Goal: Transaction & Acquisition: Book appointment/travel/reservation

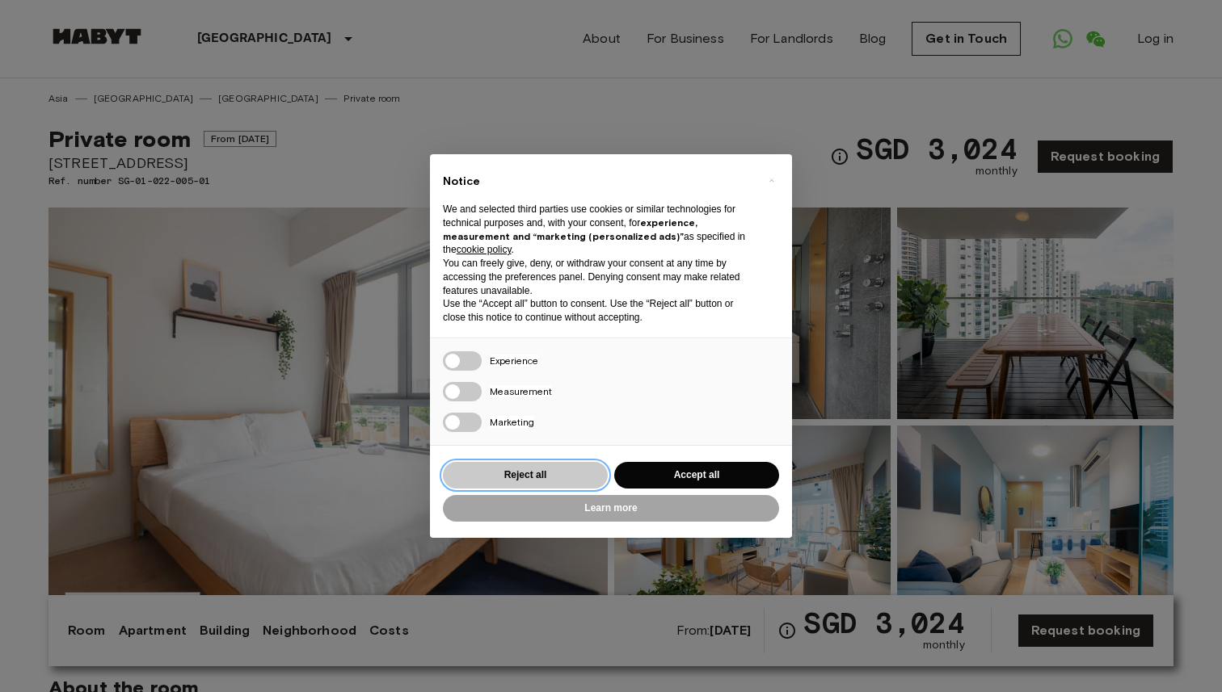
click at [564, 476] on button "Reject all" at bounding box center [525, 475] width 165 height 27
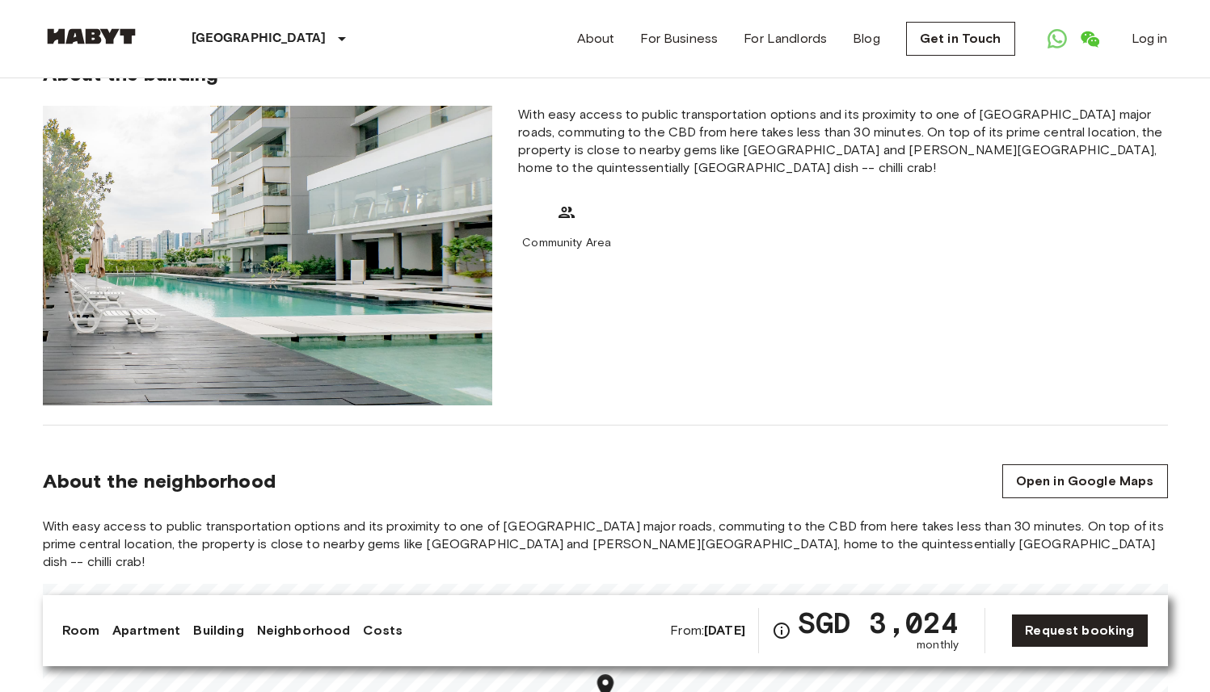
scroll to position [1016, 0]
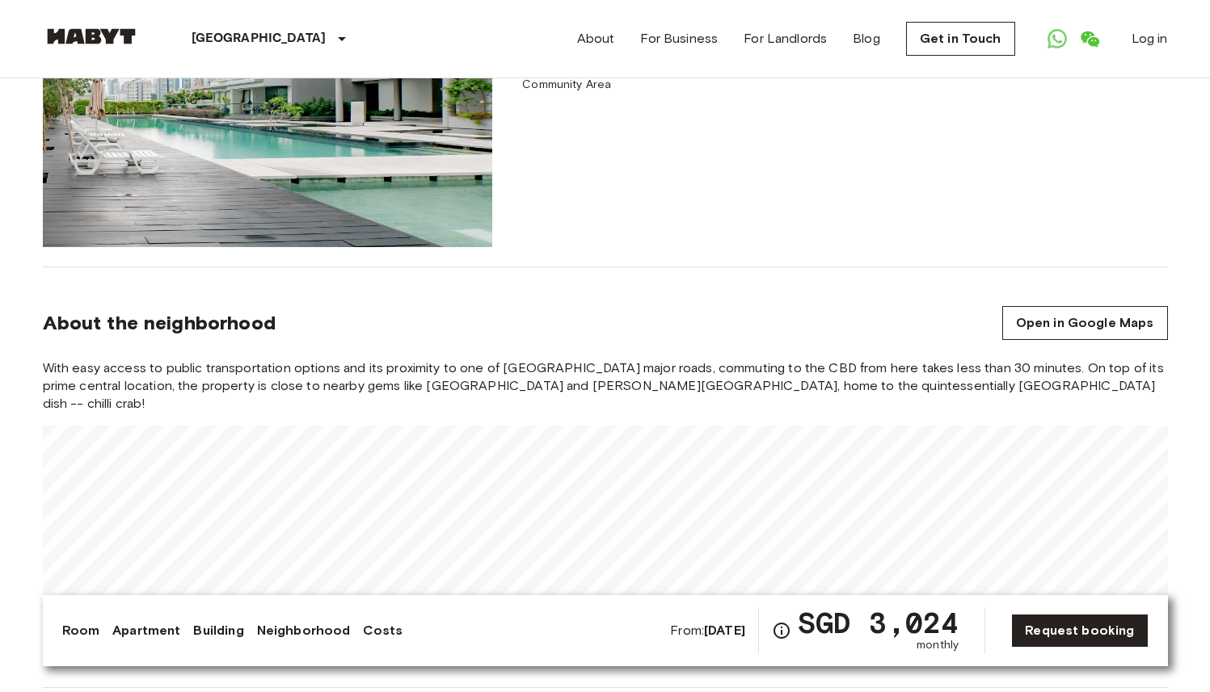
click at [410, 367] on div "With easy access to public transportation options and its proximity to one of […" at bounding box center [605, 514] width 1125 height 309
click at [472, 334] on section "About the neighborhood Open in Google Maps With easy access to public transport…" at bounding box center [605, 477] width 1125 height 421
click at [539, 368] on div "With easy access to public transportation options and its proximity to one of […" at bounding box center [605, 514] width 1125 height 309
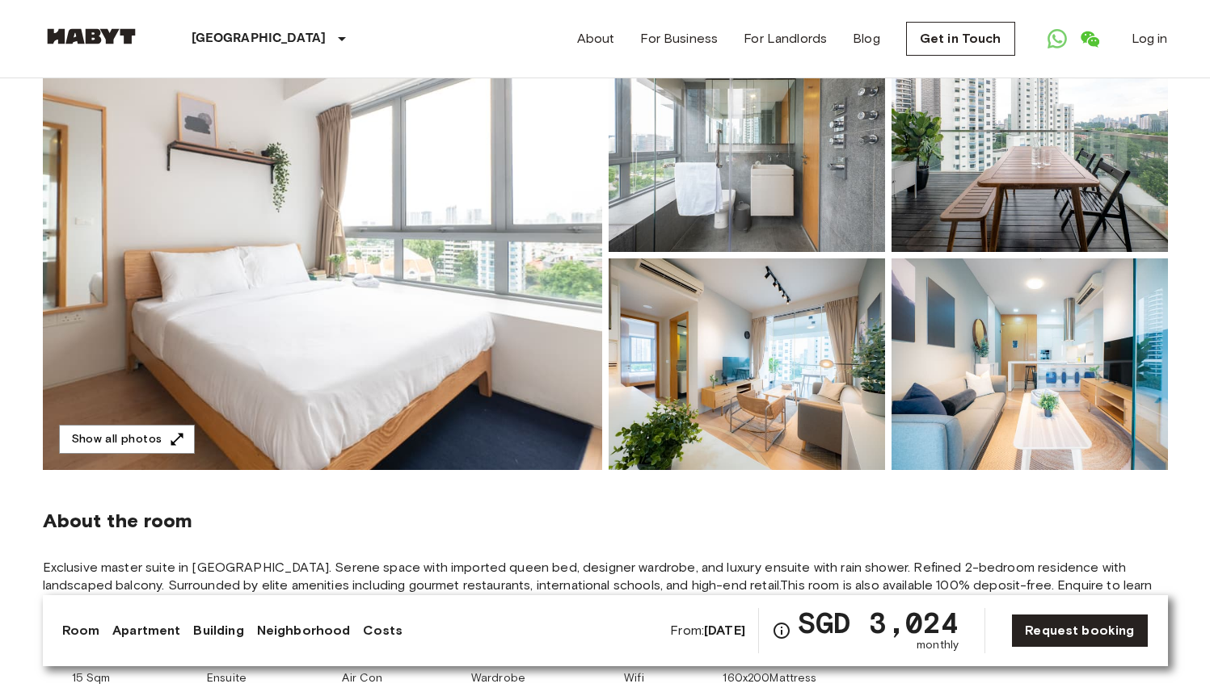
scroll to position [0, 0]
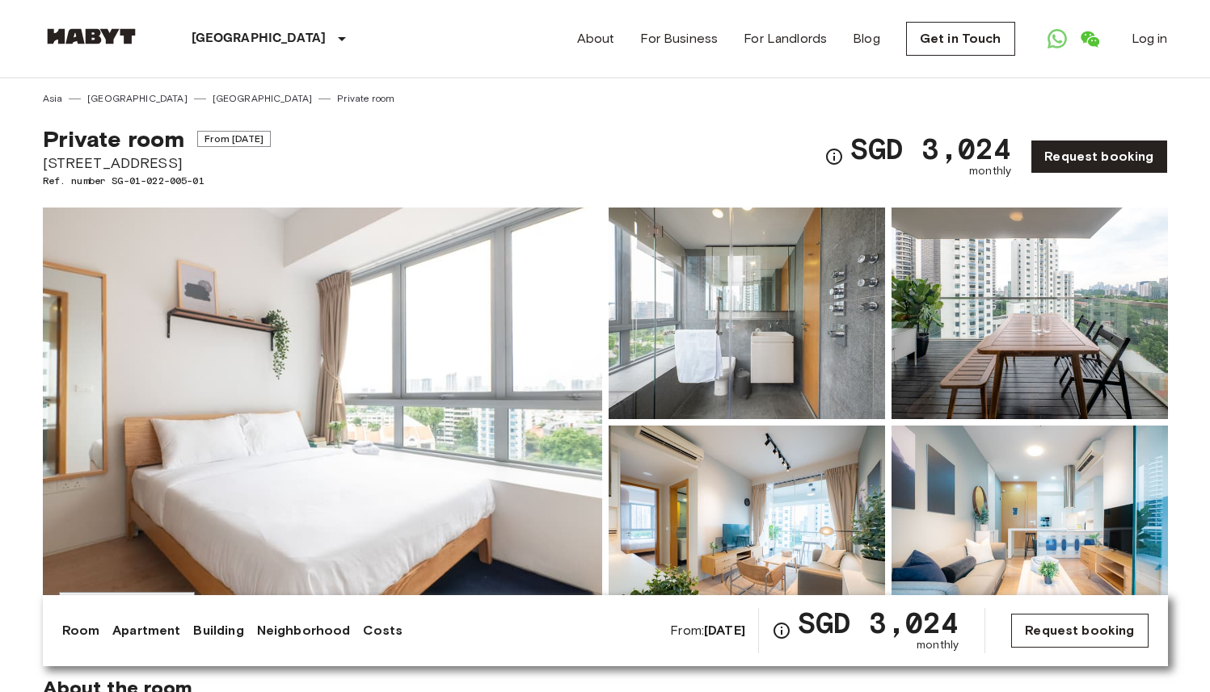
click at [1083, 645] on link "Request booking" at bounding box center [1079, 631] width 137 height 34
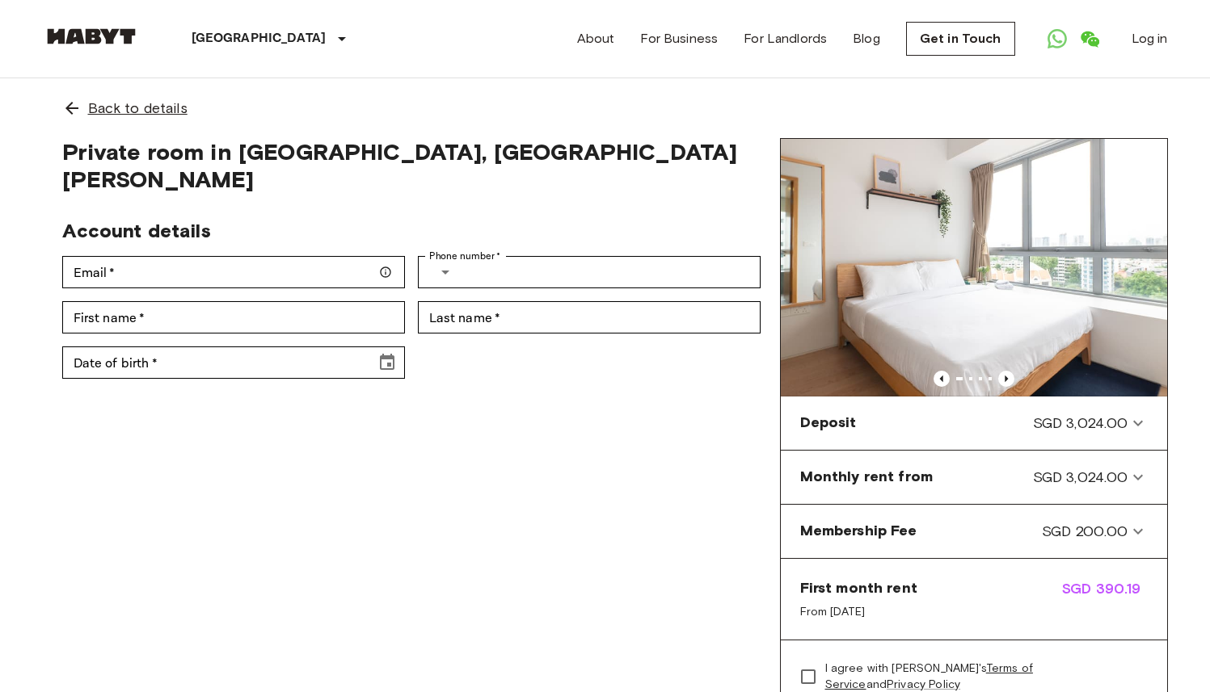
click at [75, 107] on icon at bounding box center [71, 108] width 19 height 19
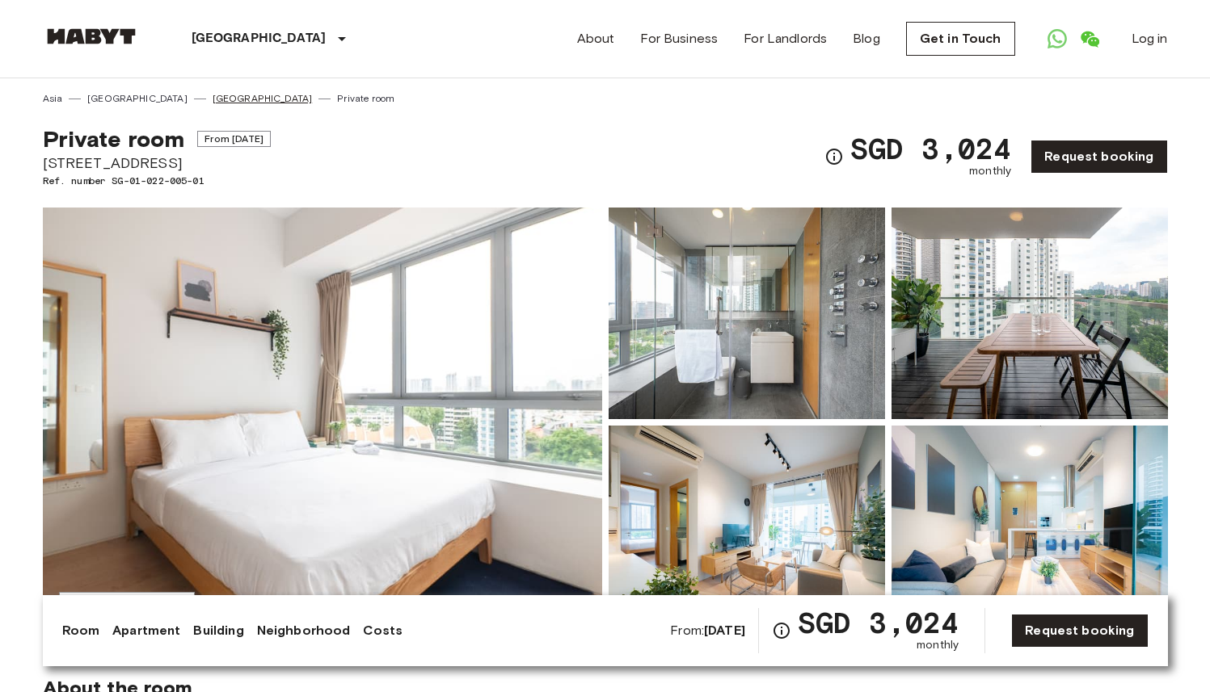
click at [212, 98] on link "[GEOGRAPHIC_DATA]" at bounding box center [262, 98] width 100 height 15
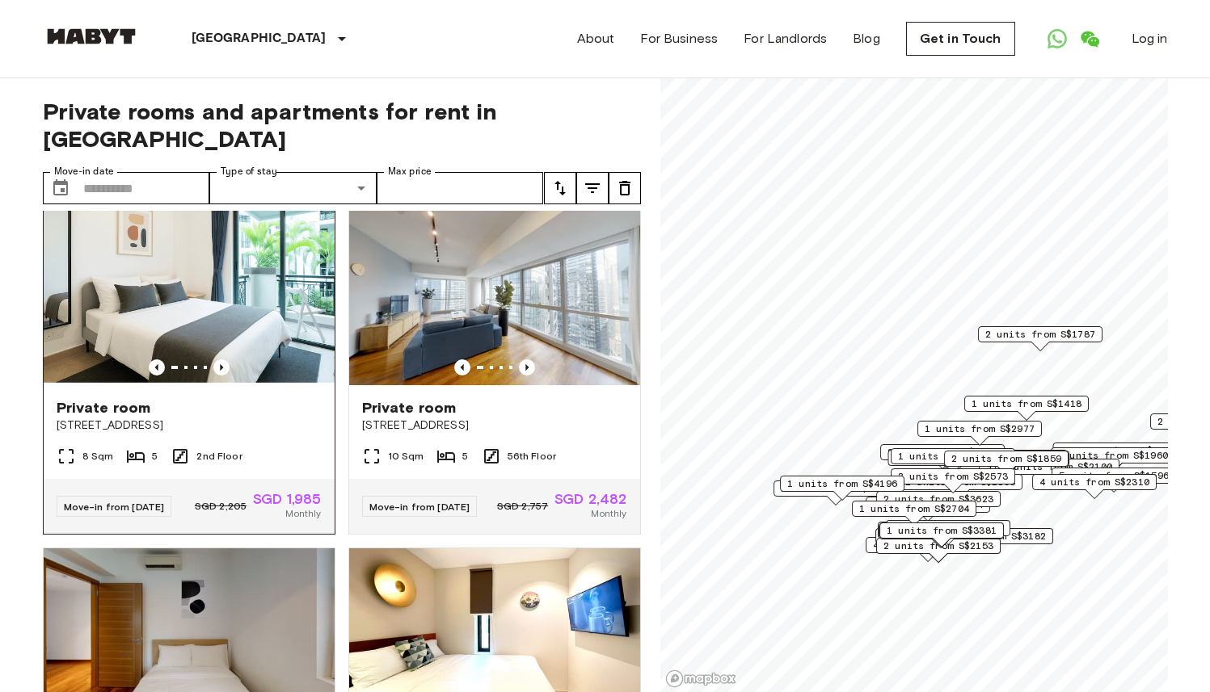
scroll to position [36, 0]
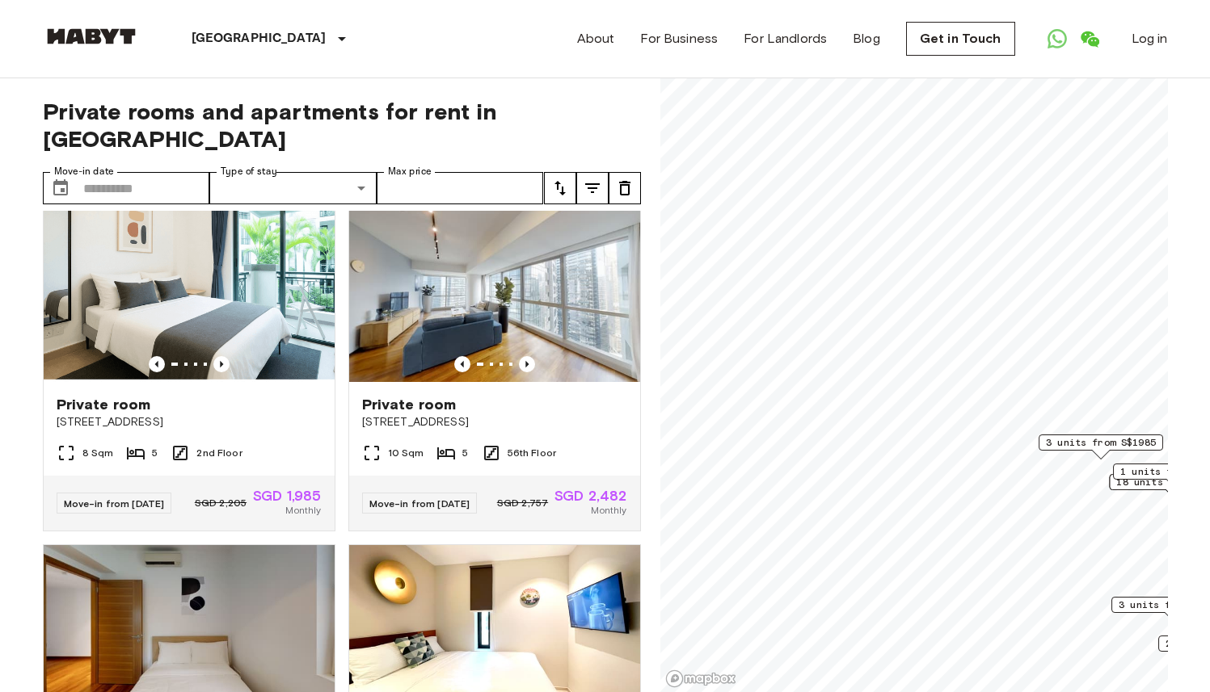
click at [644, 301] on div "Private rooms and apartments for rent in [GEOGRAPHIC_DATA] Move-in date ​ Move-…" at bounding box center [605, 385] width 1125 height 615
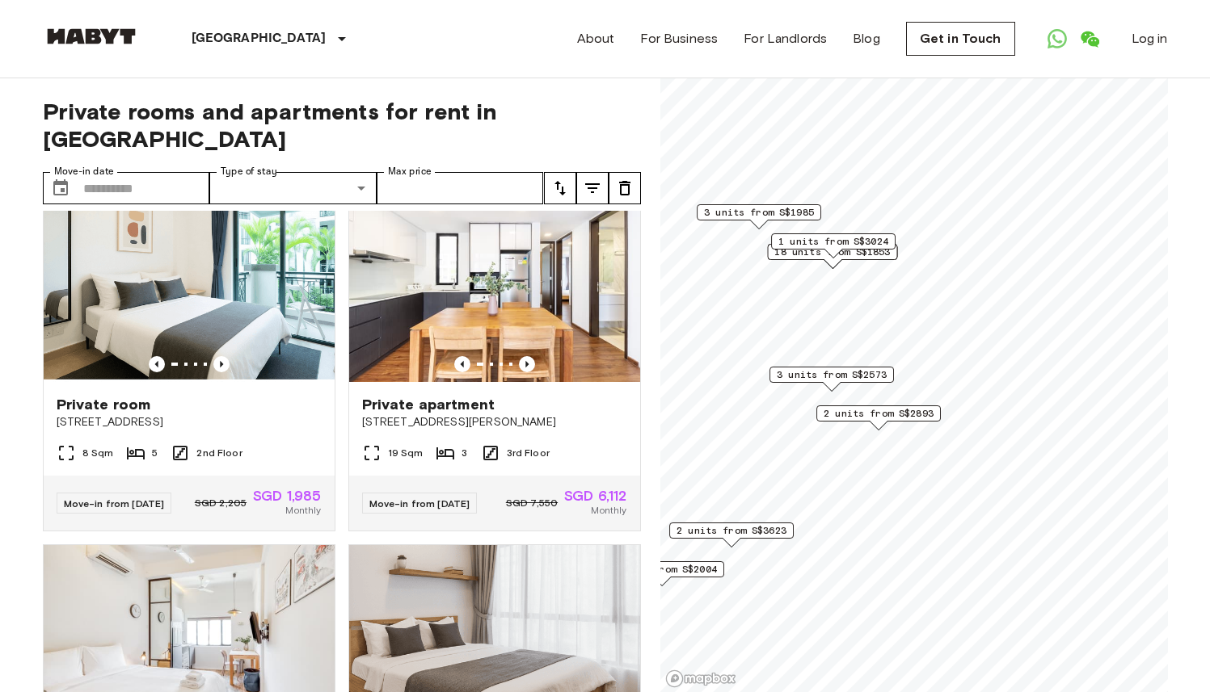
drag, startPoint x: 869, startPoint y: 370, endPoint x: 868, endPoint y: 423, distance: 52.5
click at [868, 423] on div "Map marker" at bounding box center [877, 426] width 19 height 10
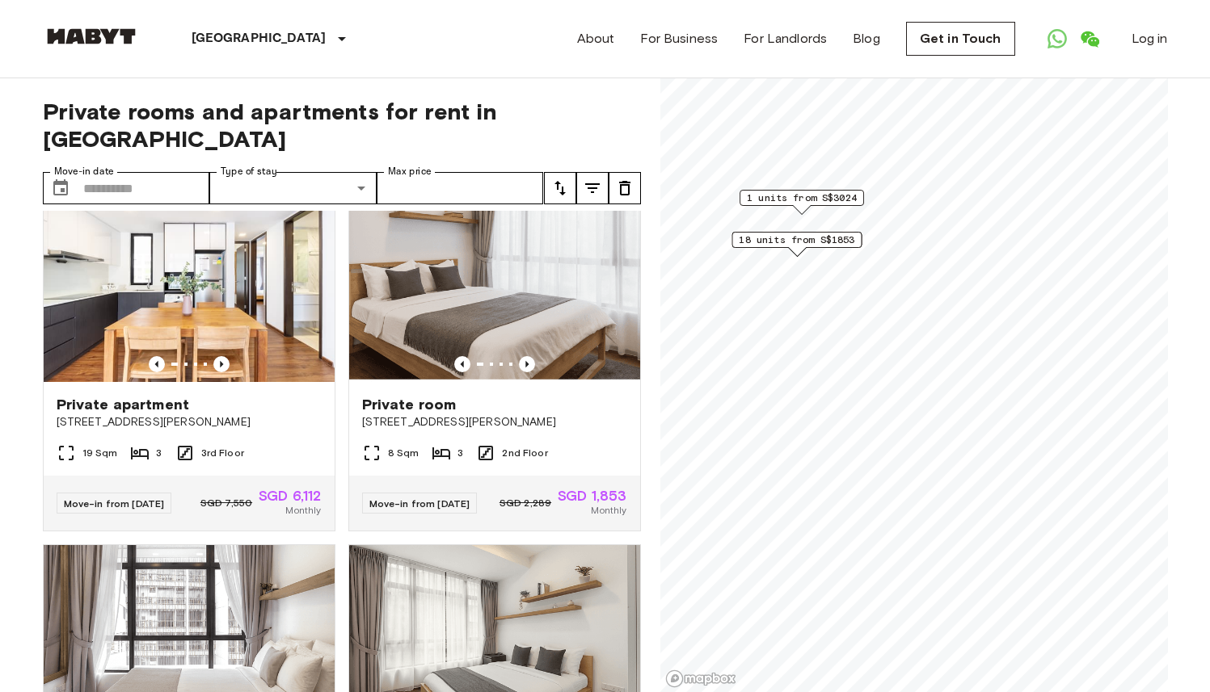
click at [834, 243] on span "18 units from S$1853" at bounding box center [796, 240] width 116 height 15
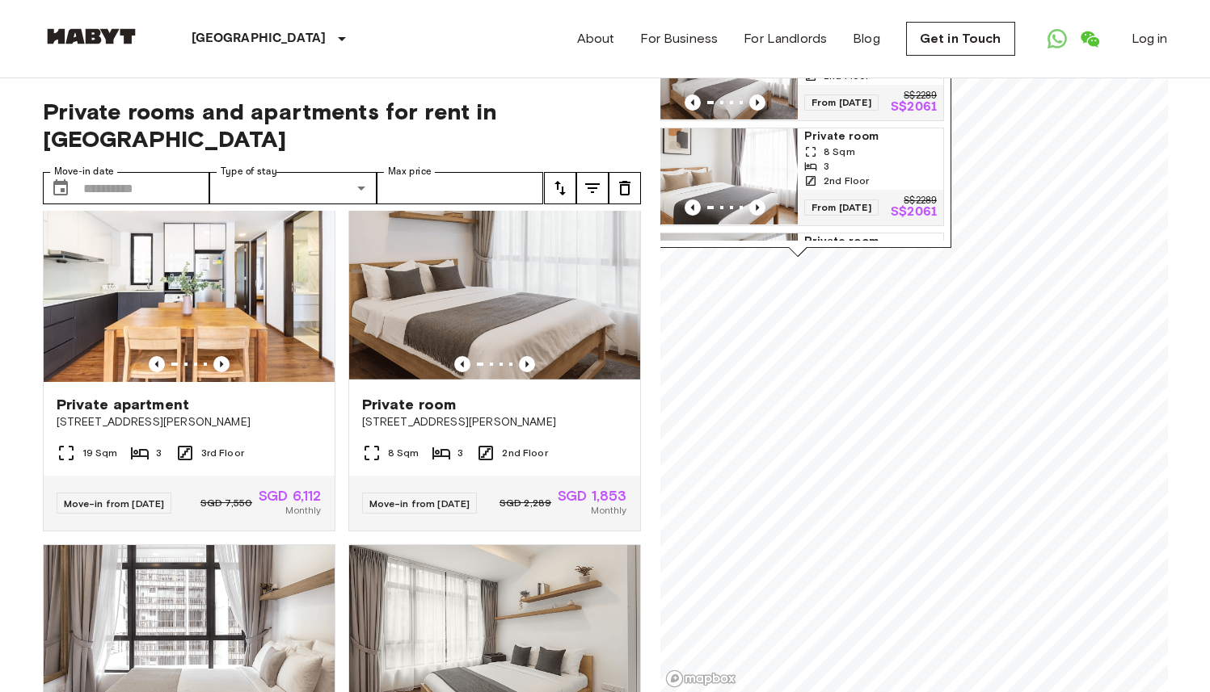
click at [772, 183] on img "Map marker" at bounding box center [724, 176] width 145 height 97
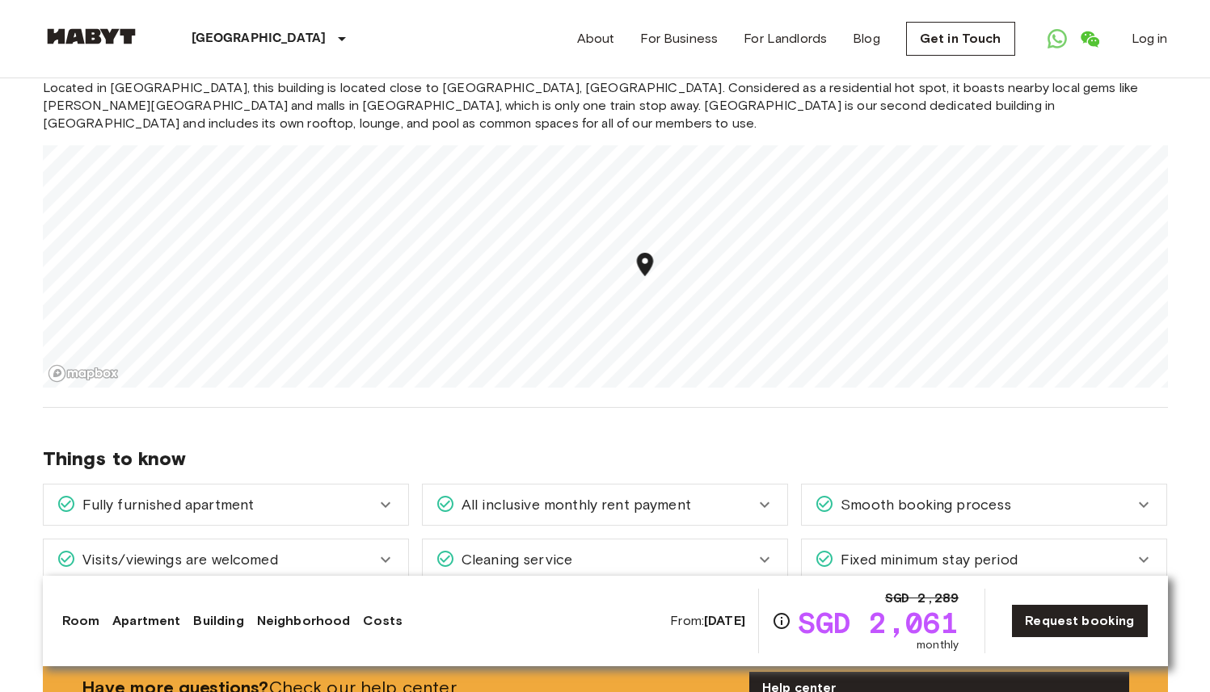
scroll to position [1938, 0]
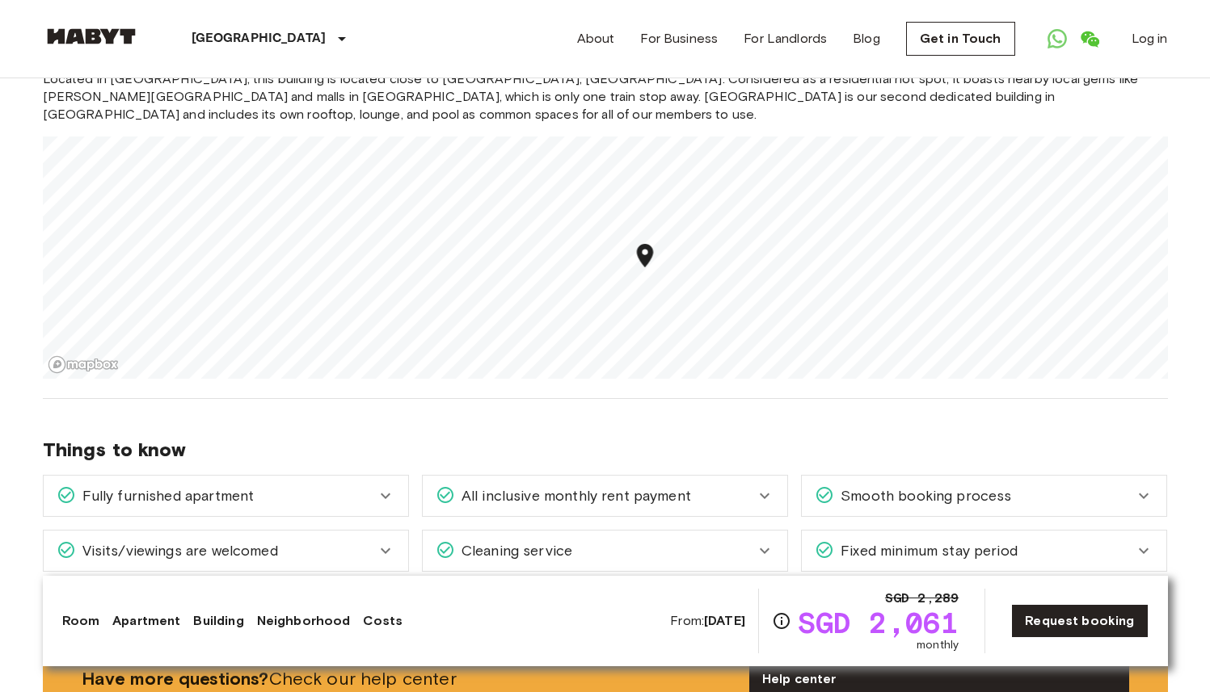
click at [904, 541] on span "Fixed minimum stay period" at bounding box center [925, 551] width 183 height 21
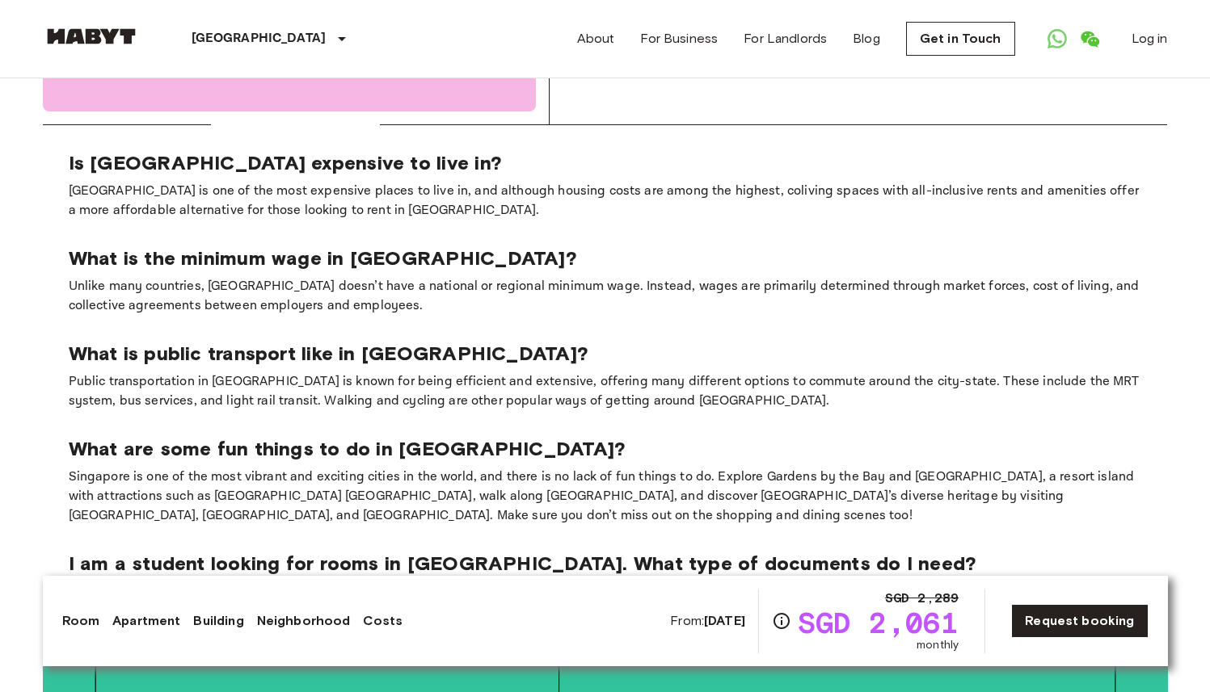
scroll to position [3486, 0]
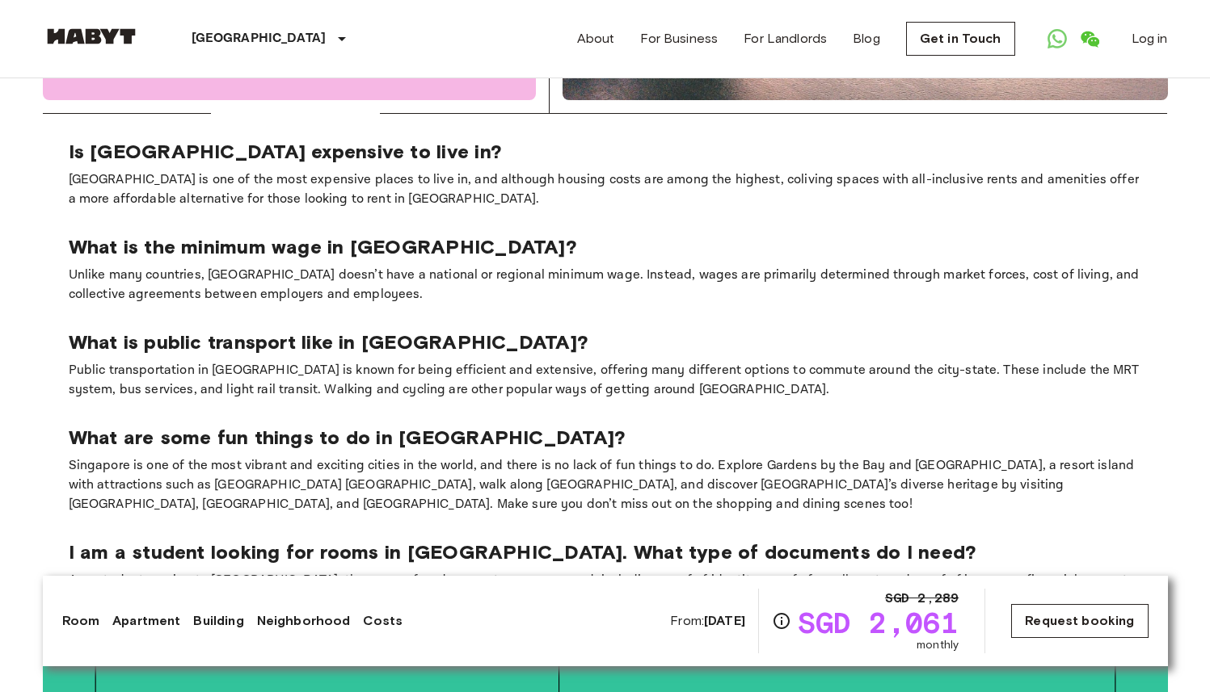
click at [1036, 622] on link "Request booking" at bounding box center [1079, 621] width 137 height 34
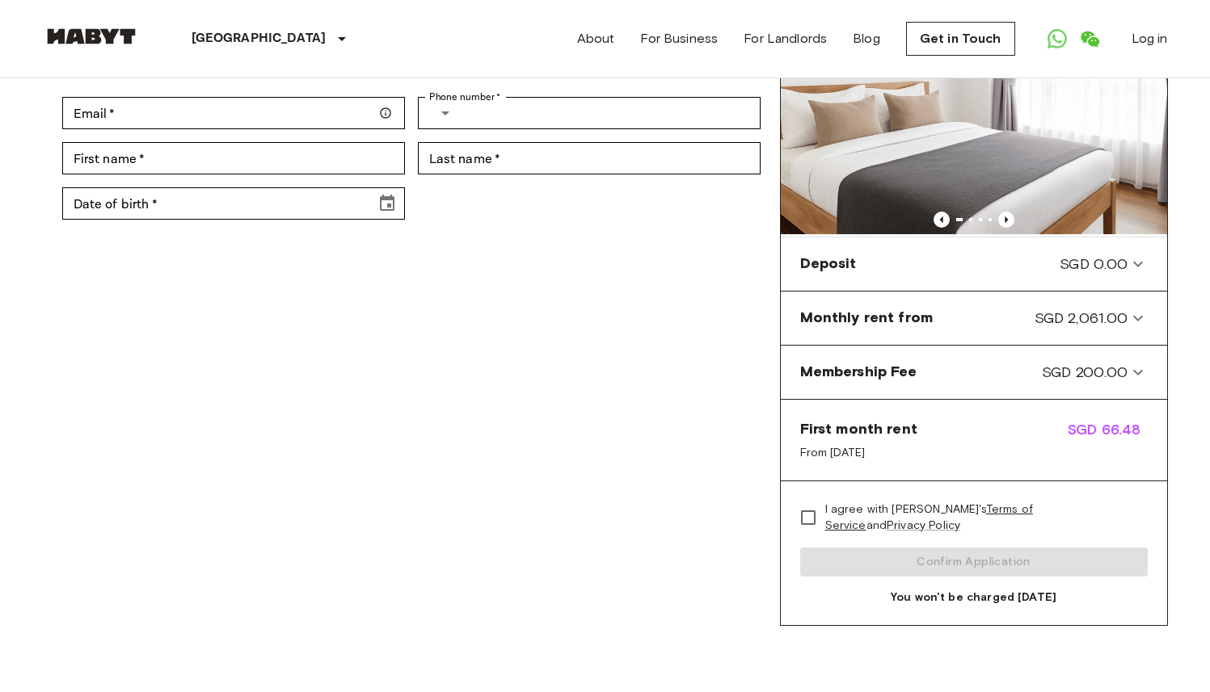
scroll to position [152, 0]
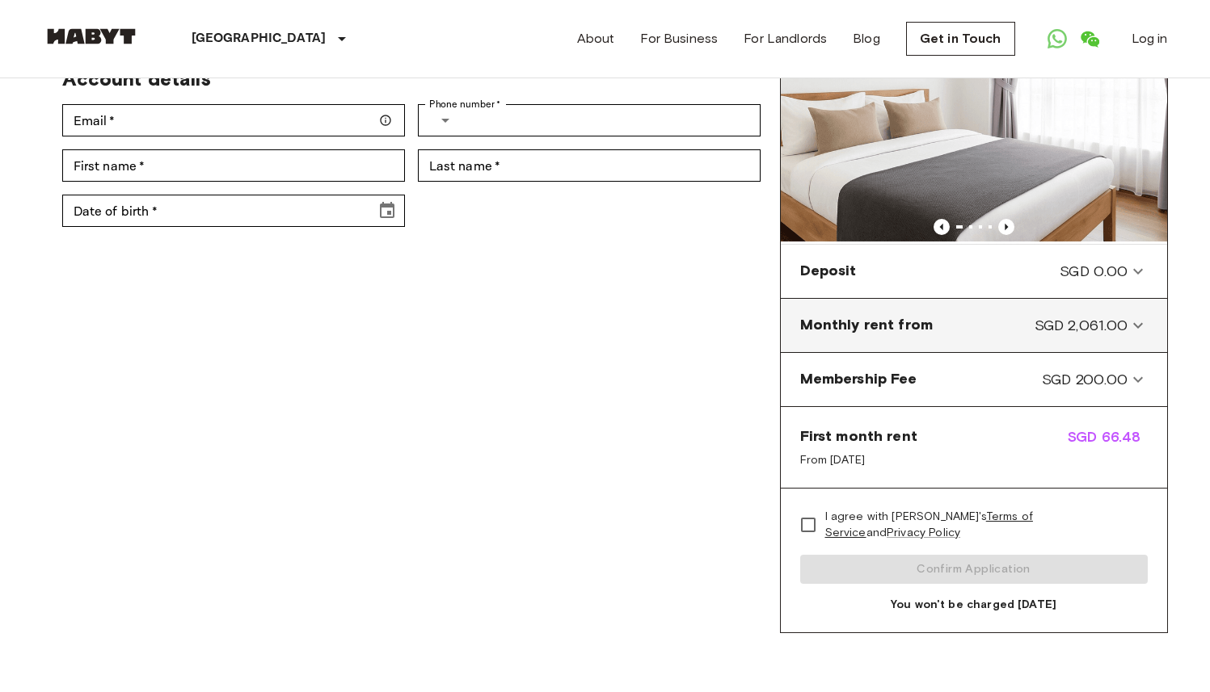
click at [991, 329] on div "Monthly rent from SGD 2,061.00" at bounding box center [964, 325] width 328 height 21
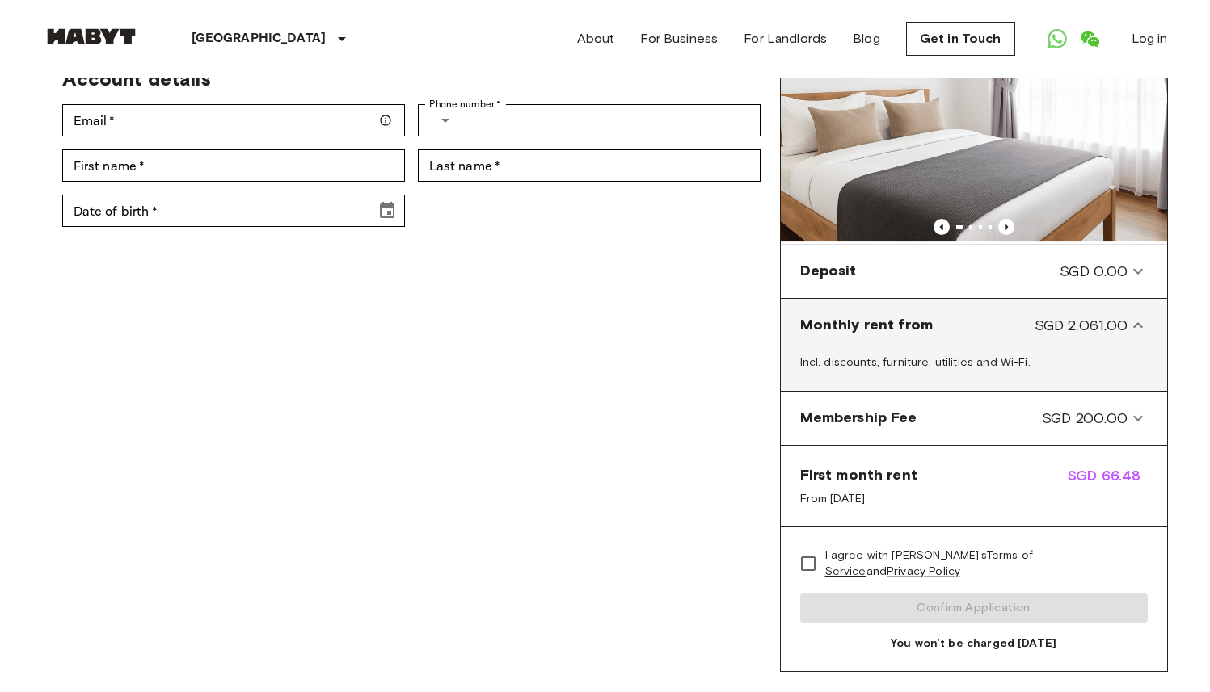
click at [991, 329] on div "Monthly rent from SGD 2,061.00" at bounding box center [964, 325] width 328 height 21
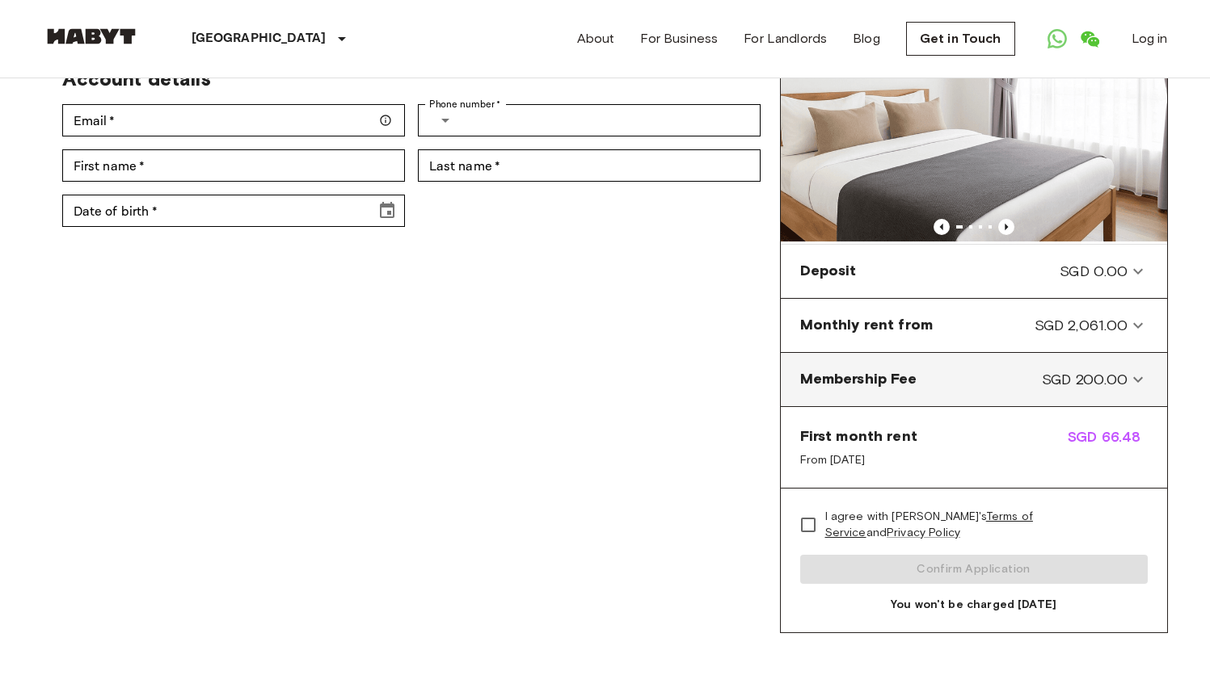
click at [960, 389] on div "Membership Fee SGD 200.00" at bounding box center [964, 379] width 328 height 21
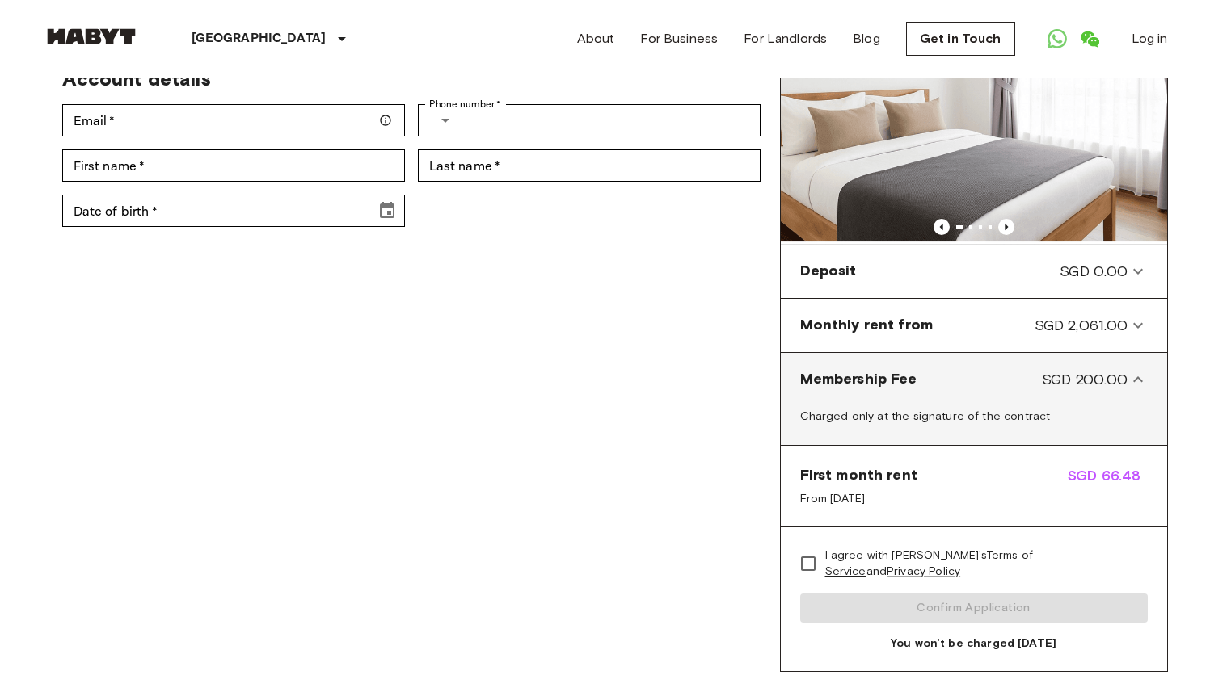
click at [960, 389] on div "Membership Fee SGD 200.00" at bounding box center [964, 379] width 328 height 21
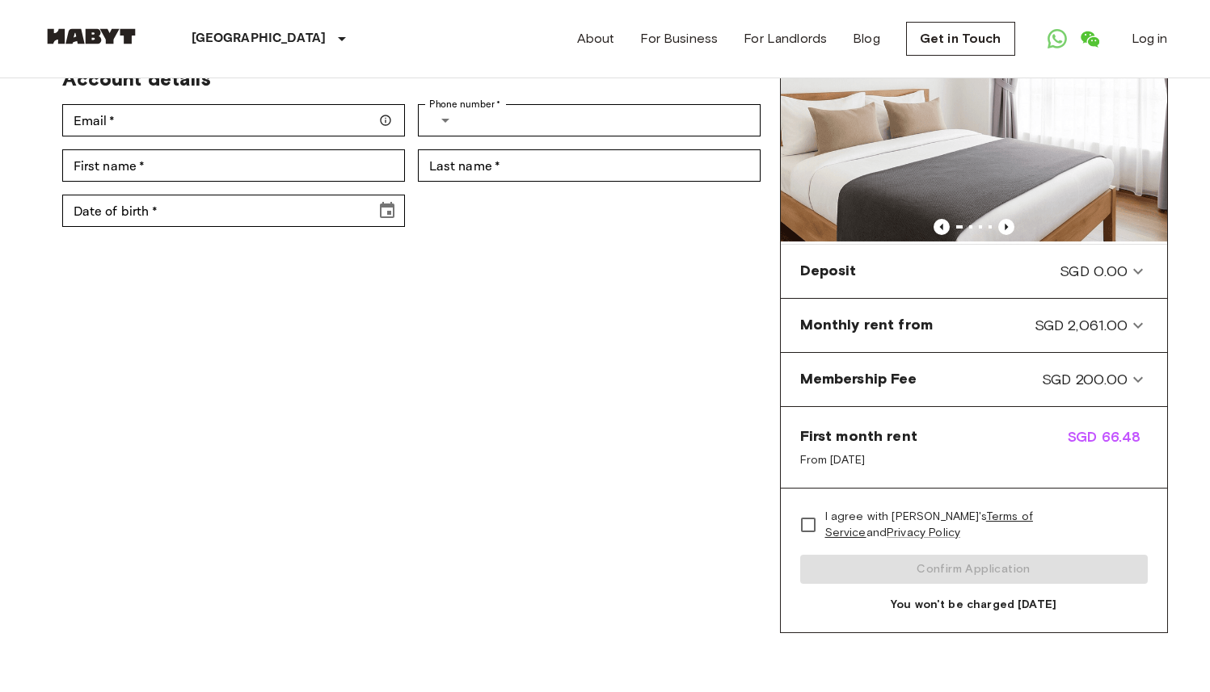
click at [953, 435] on div "First month rent From Dec 31, 2025 SGD 66.48" at bounding box center [973, 448] width 386 height 82
click at [1084, 436] on span "SGD 66.48" at bounding box center [1106, 448] width 79 height 42
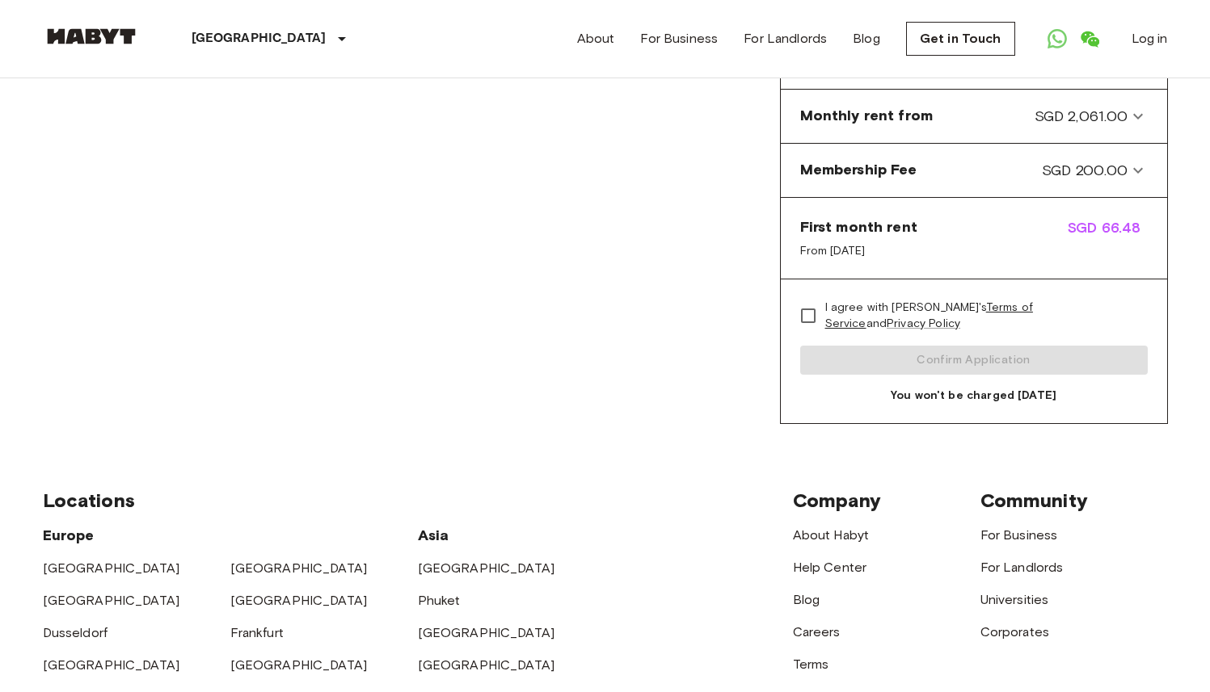
scroll to position [0, 0]
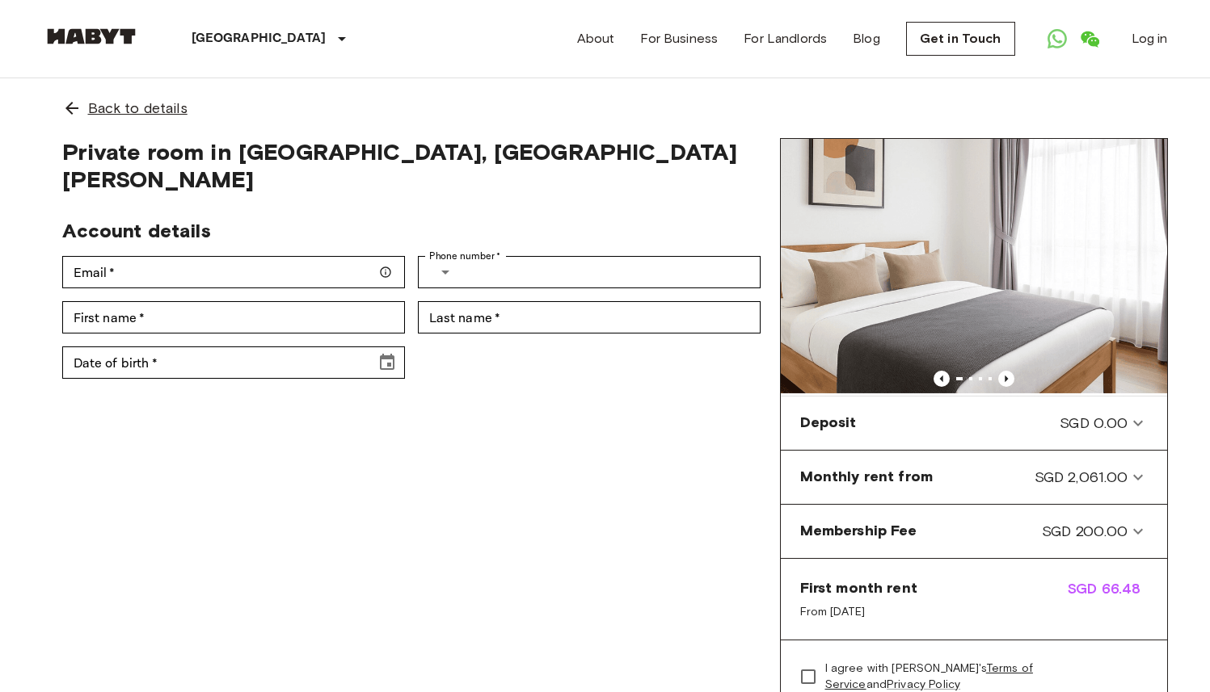
click at [183, 107] on span "Back to details" at bounding box center [137, 108] width 99 height 21
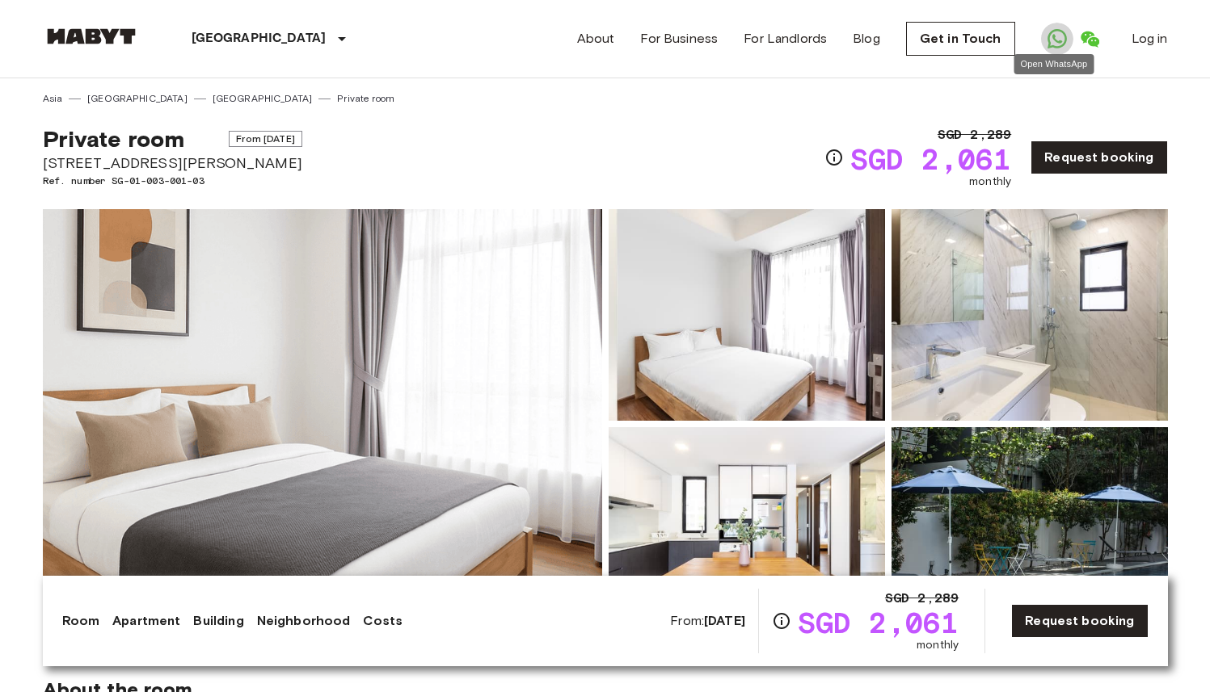
click at [1054, 43] on icon "Open WhatsApp" at bounding box center [1056, 38] width 19 height 19
